Goal: Find specific page/section: Find specific page/section

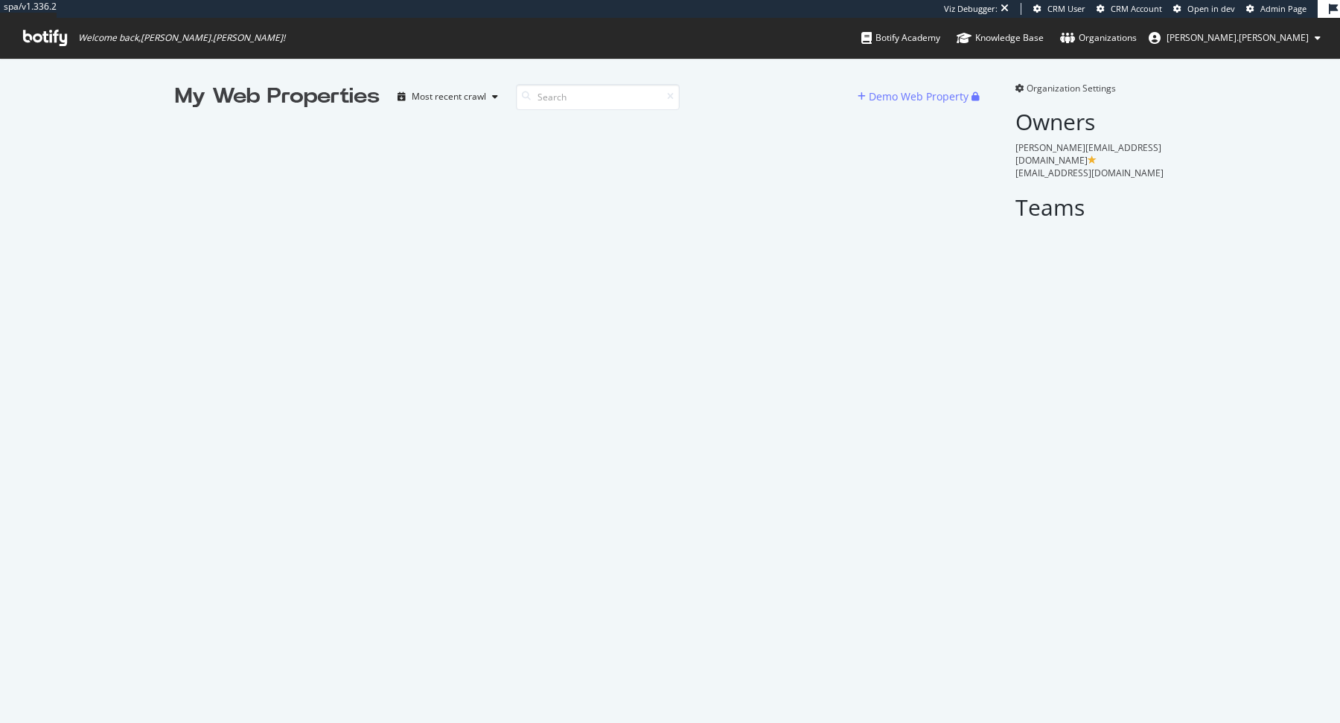
scroll to position [723, 1340]
click at [604, 95] on input at bounding box center [598, 97] width 164 height 26
type input "s"
click at [587, 101] on input at bounding box center [598, 97] width 164 height 26
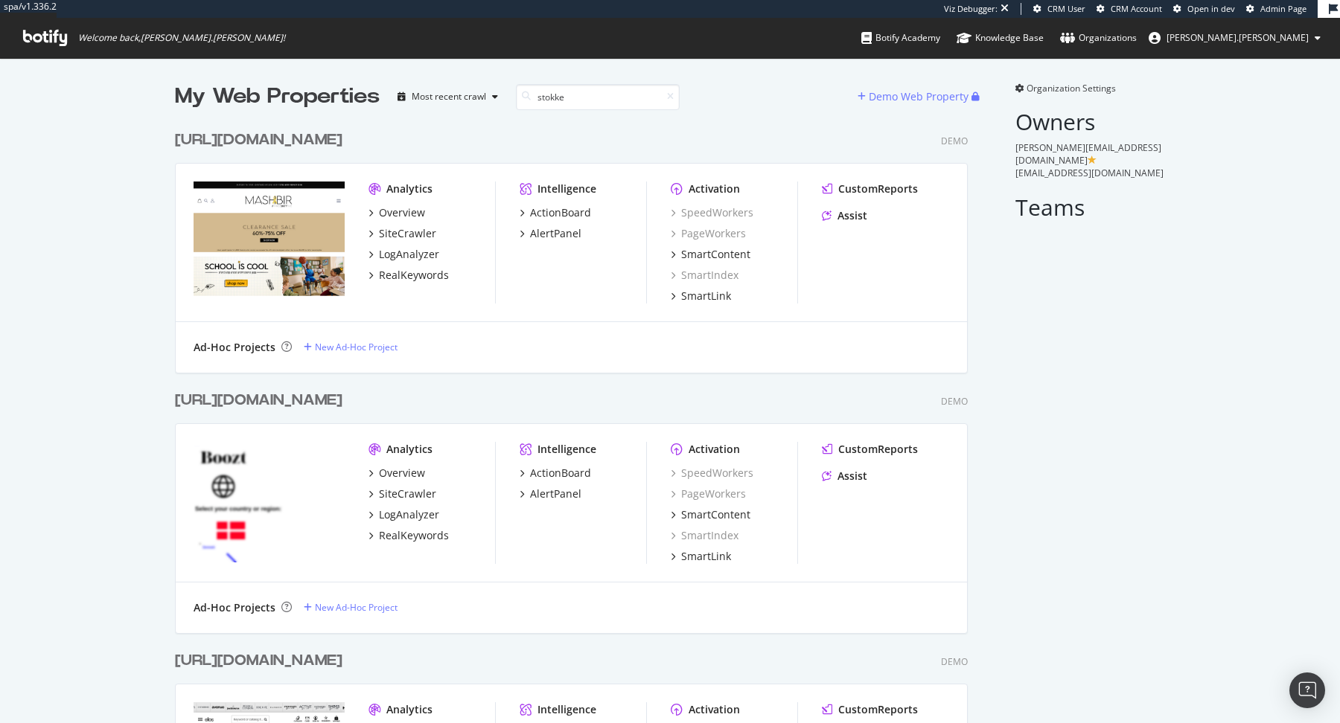
scroll to position [261, 804]
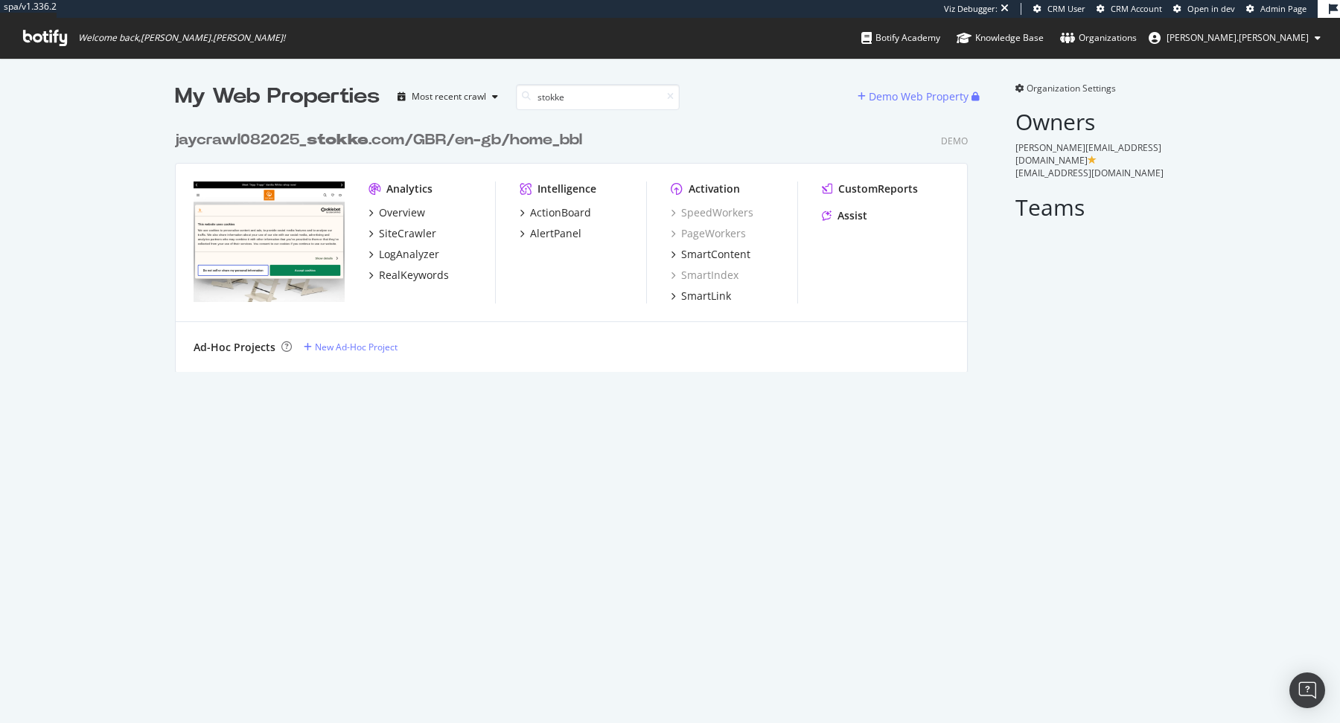
type input "stokke"
click at [347, 139] on b "stokke" at bounding box center [338, 139] width 62 height 15
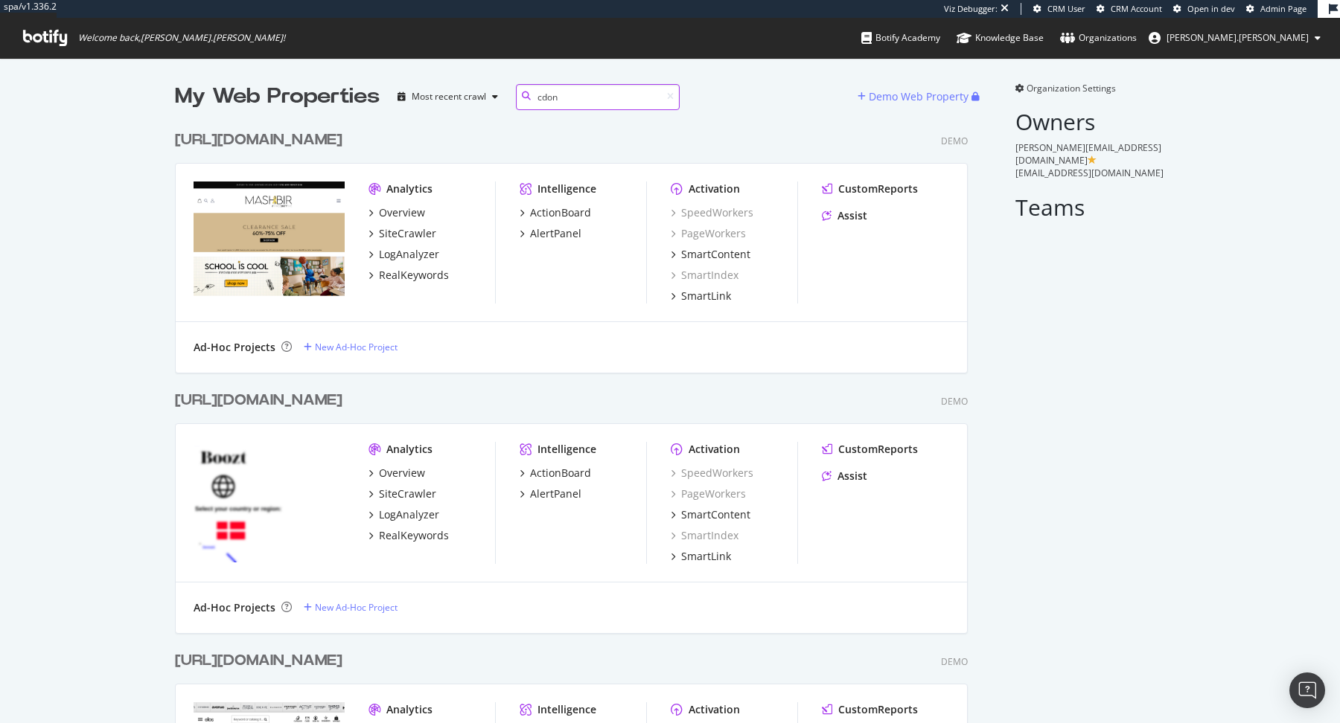
scroll to position [521, 804]
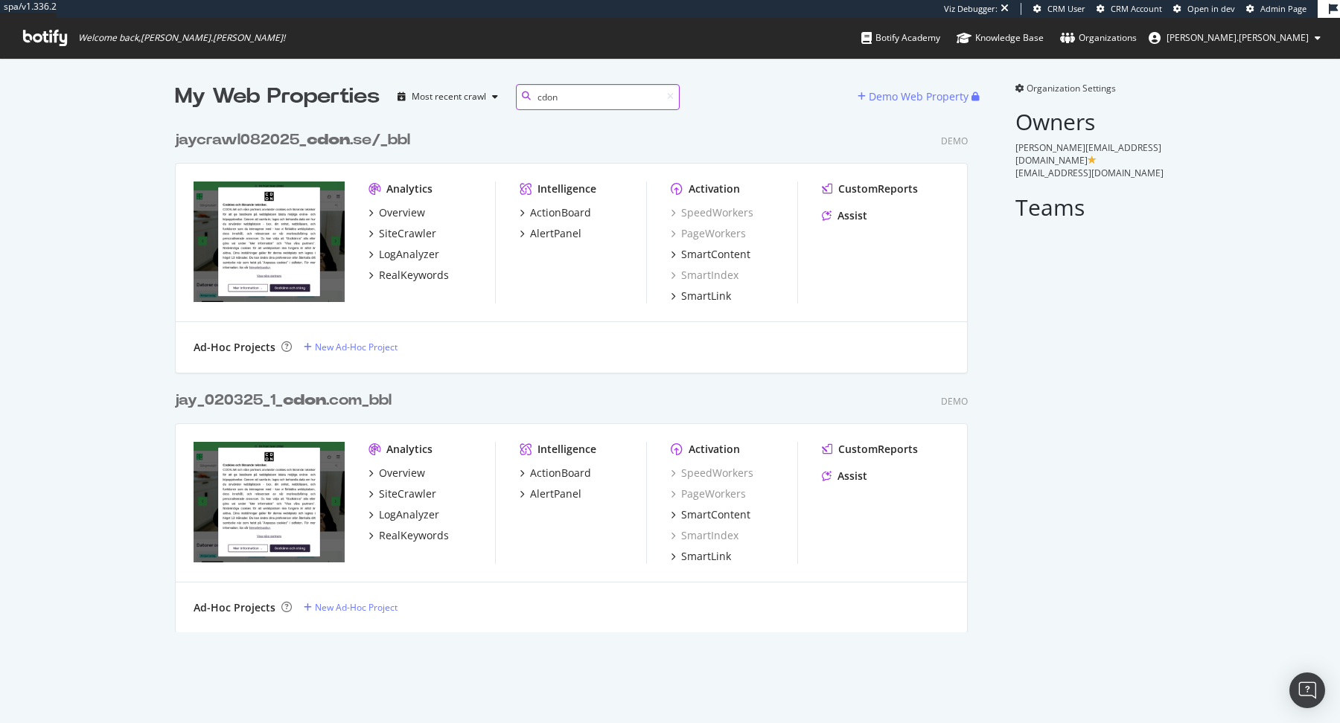
type input "cdon"
click at [329, 144] on b "cdon" at bounding box center [328, 139] width 43 height 15
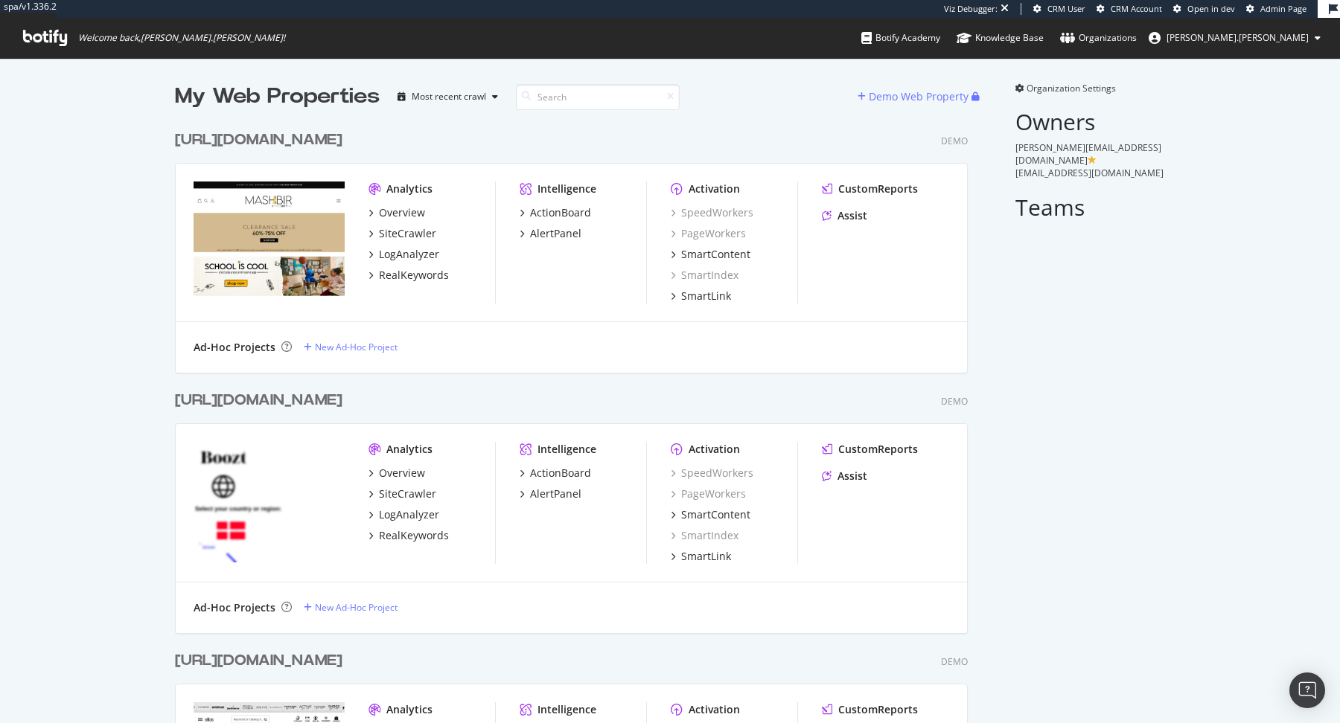
scroll to position [1, 0]
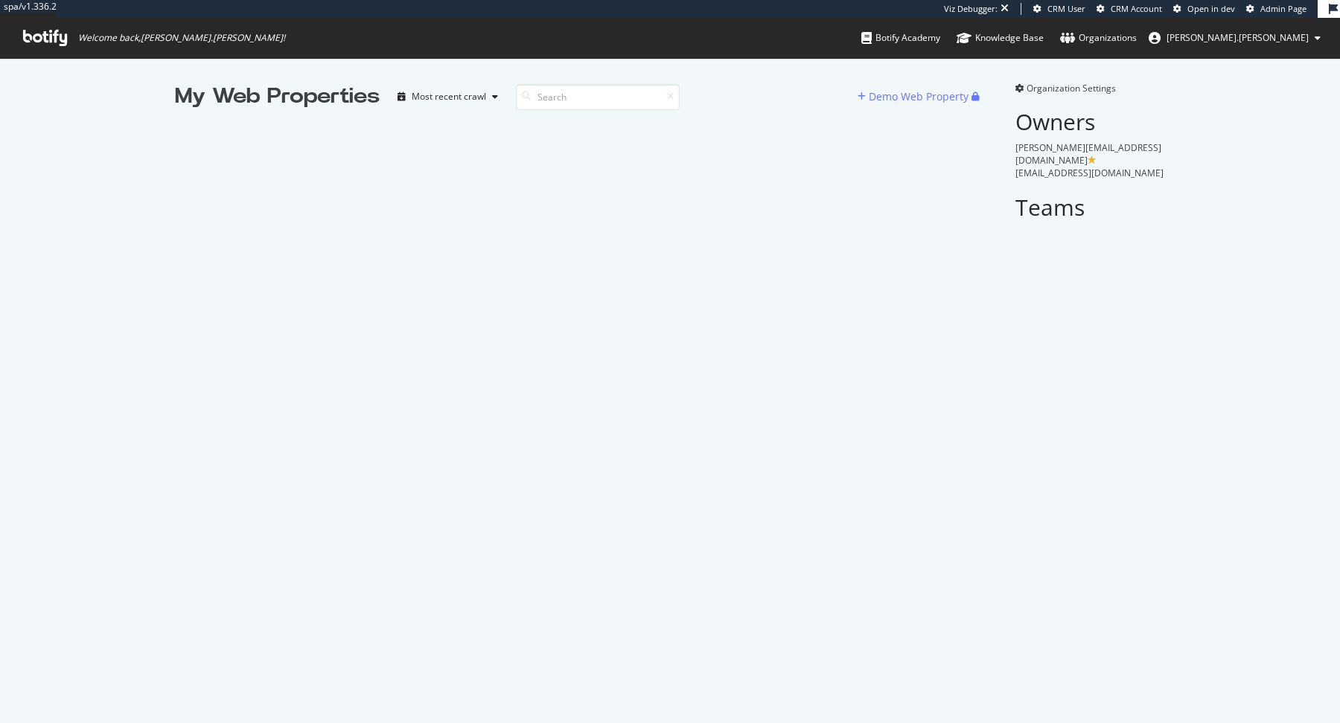
scroll to position [723, 1340]
type input "e"
type input "ellos"
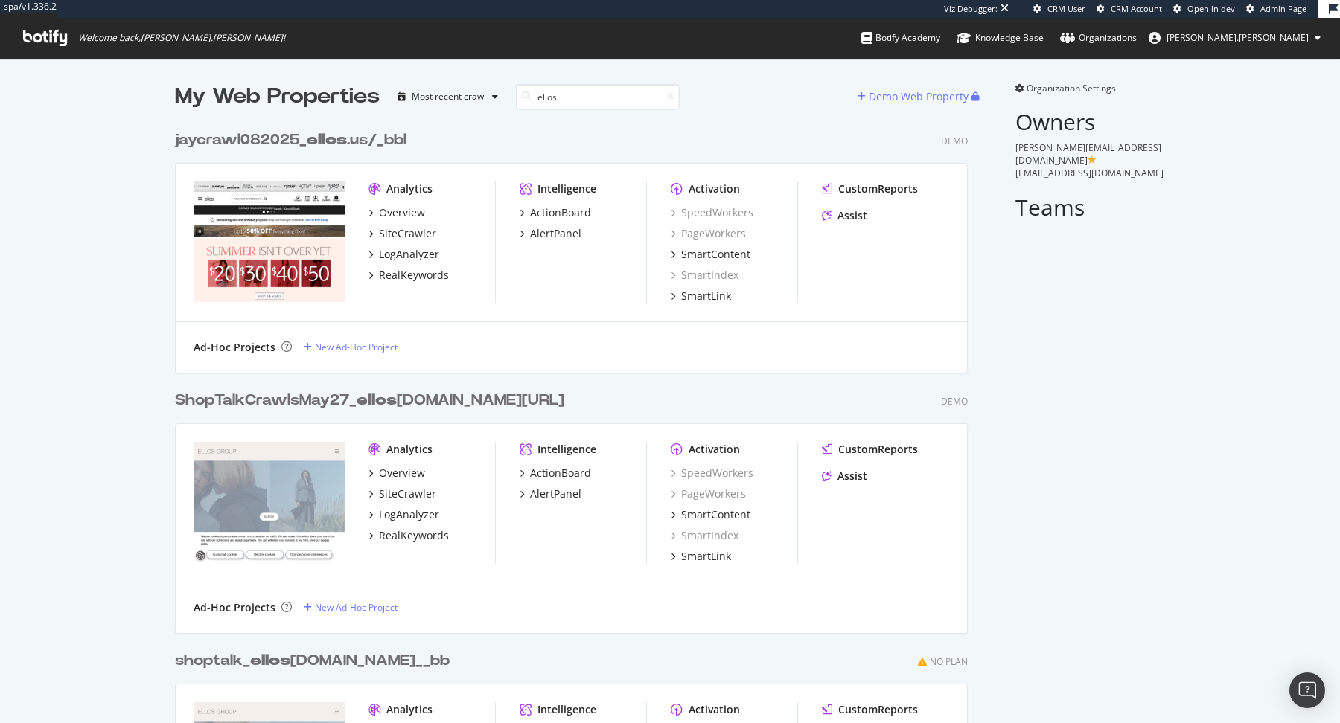
scroll to position [782, 804]
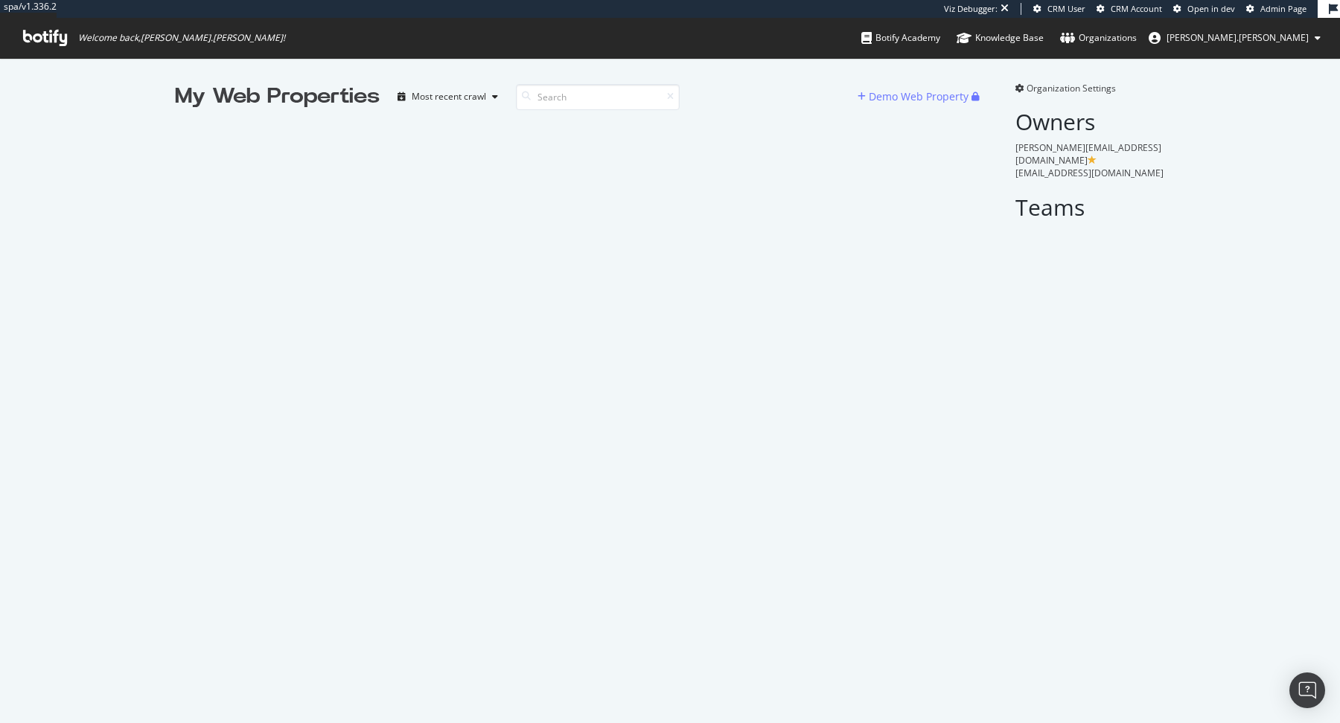
scroll to position [723, 1340]
click at [566, 90] on input at bounding box center [598, 97] width 164 height 26
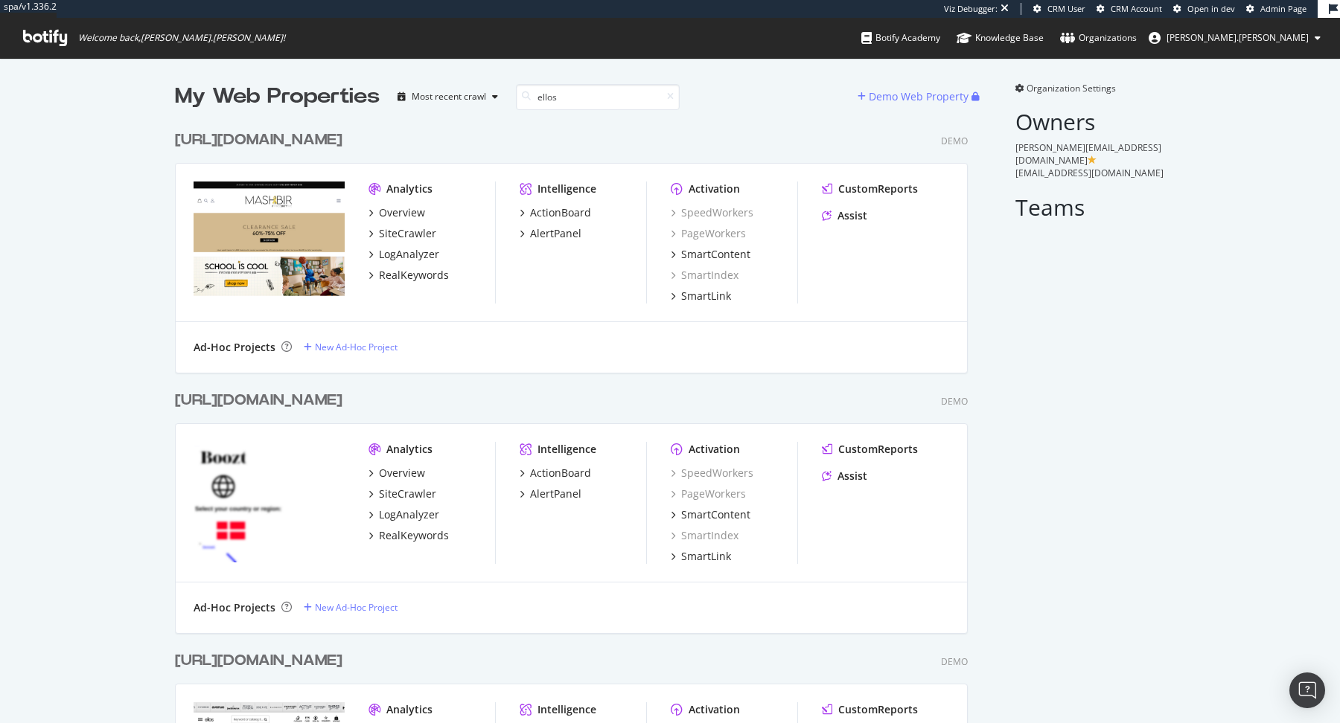
scroll to position [782, 804]
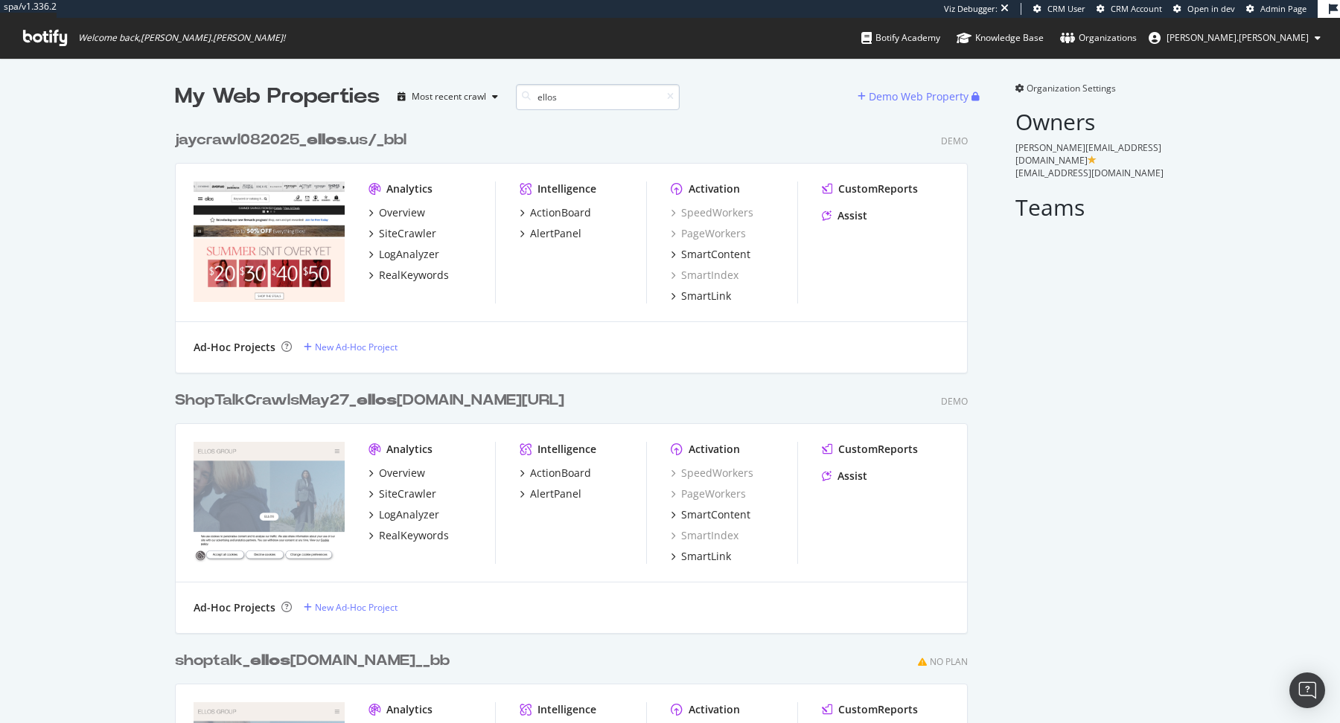
click at [569, 100] on input "ellos" at bounding box center [598, 97] width 164 height 26
type input "boozt"
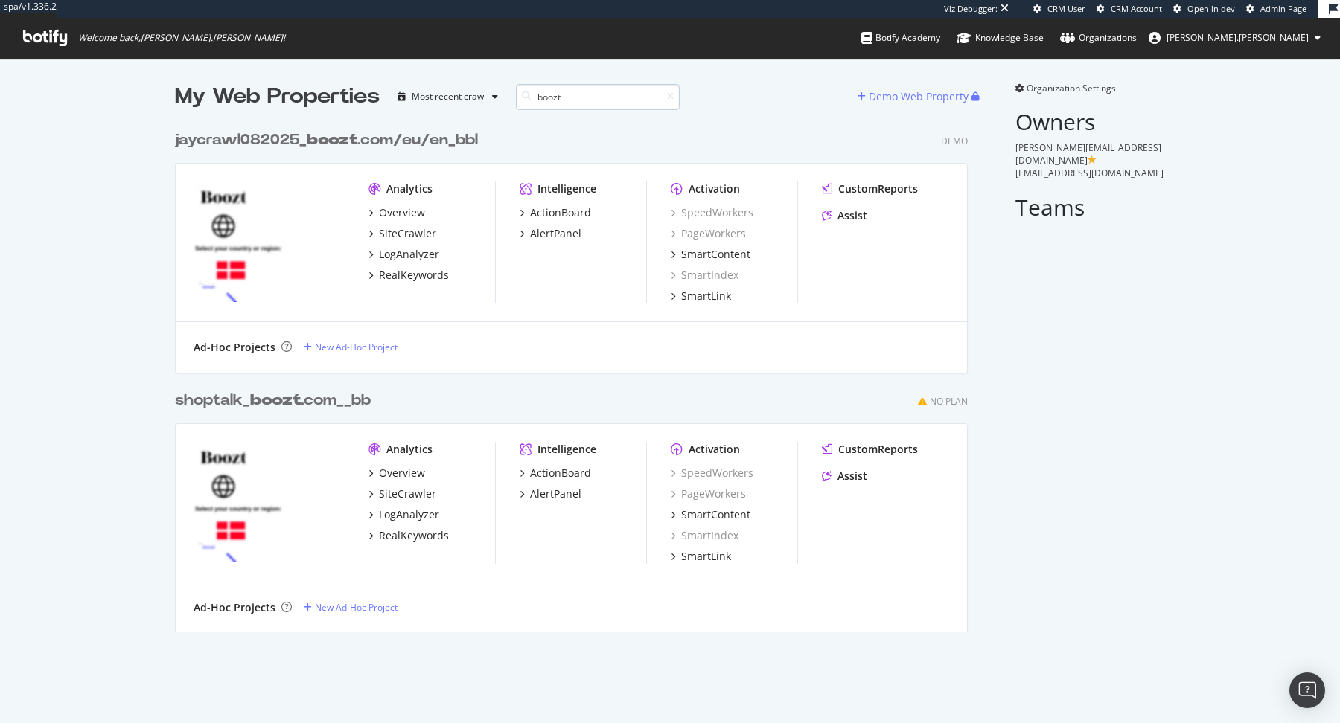
scroll to position [521, 804]
click at [563, 103] on input "boozt" at bounding box center [598, 97] width 164 height 26
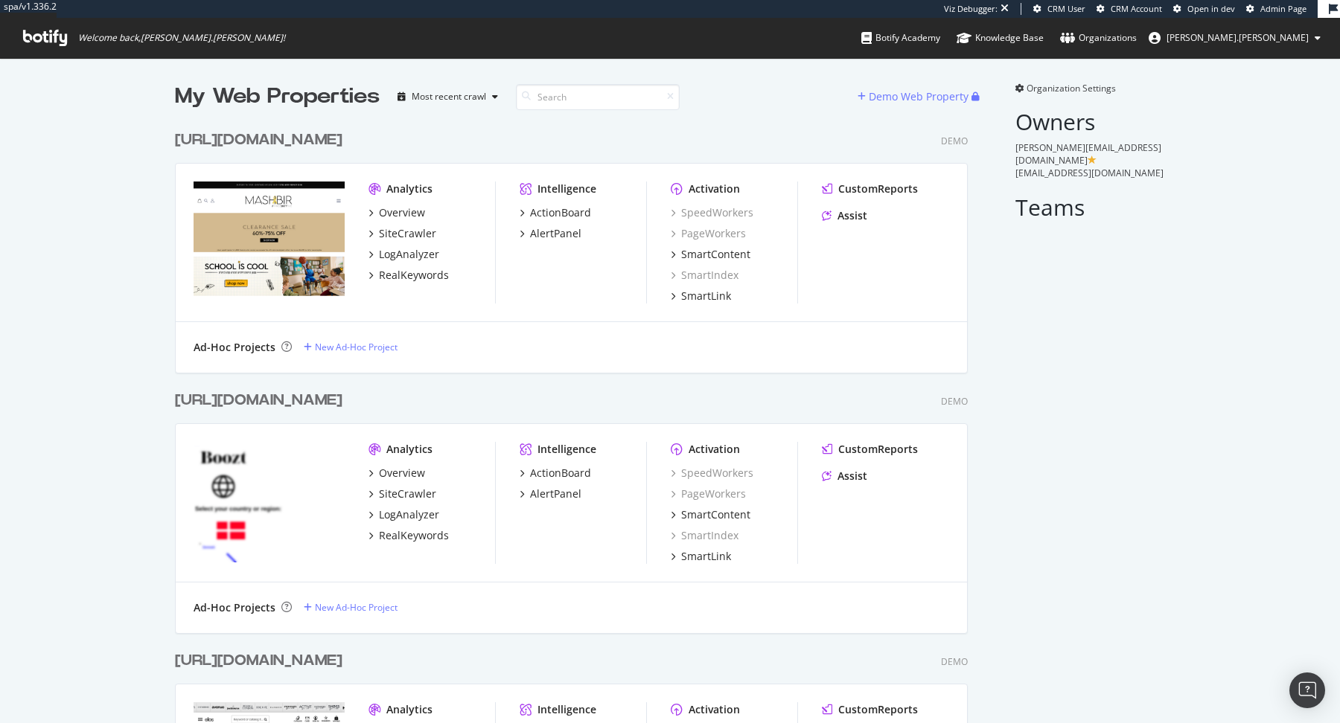
scroll to position [23662, 804]
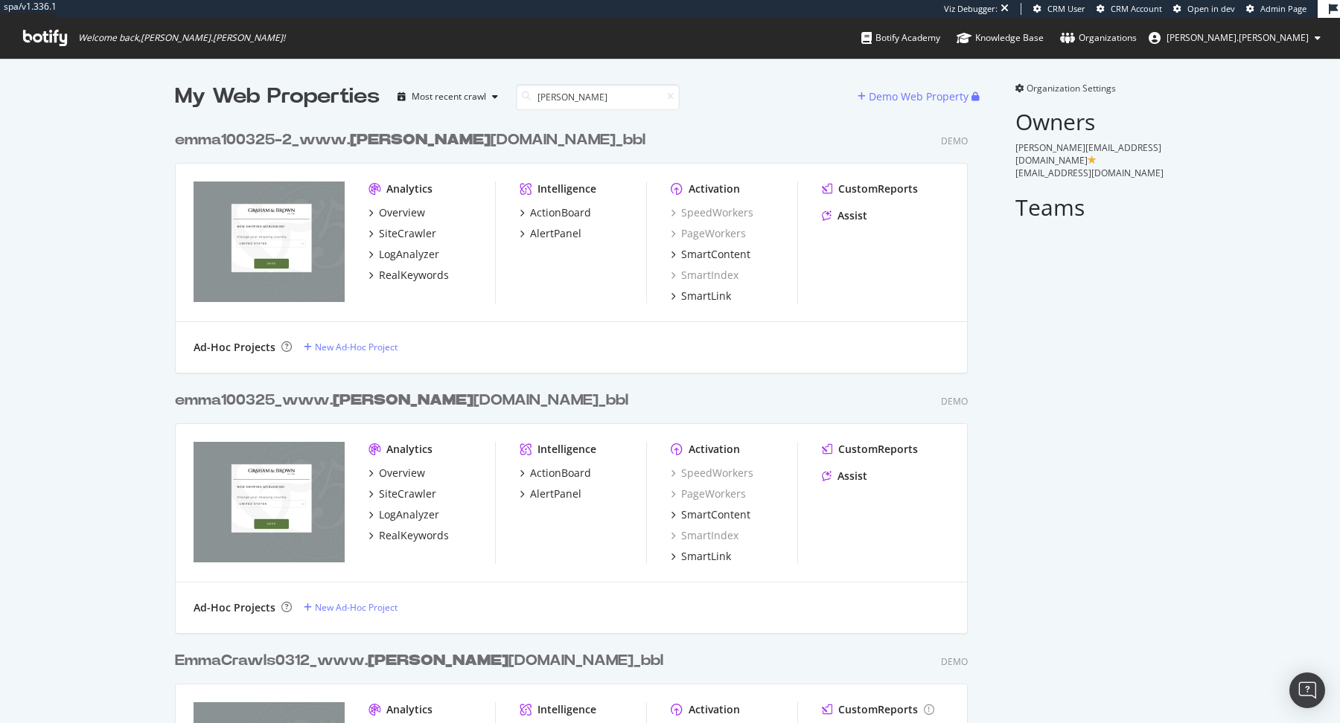
scroll to position [723, 1340]
click at [113, 239] on div "My Web Properties Most recent crawl graham Demo Web Property emma100325-2_www. …" at bounding box center [670, 487] width 1340 height 859
